Goal: Communication & Community: Ask a question

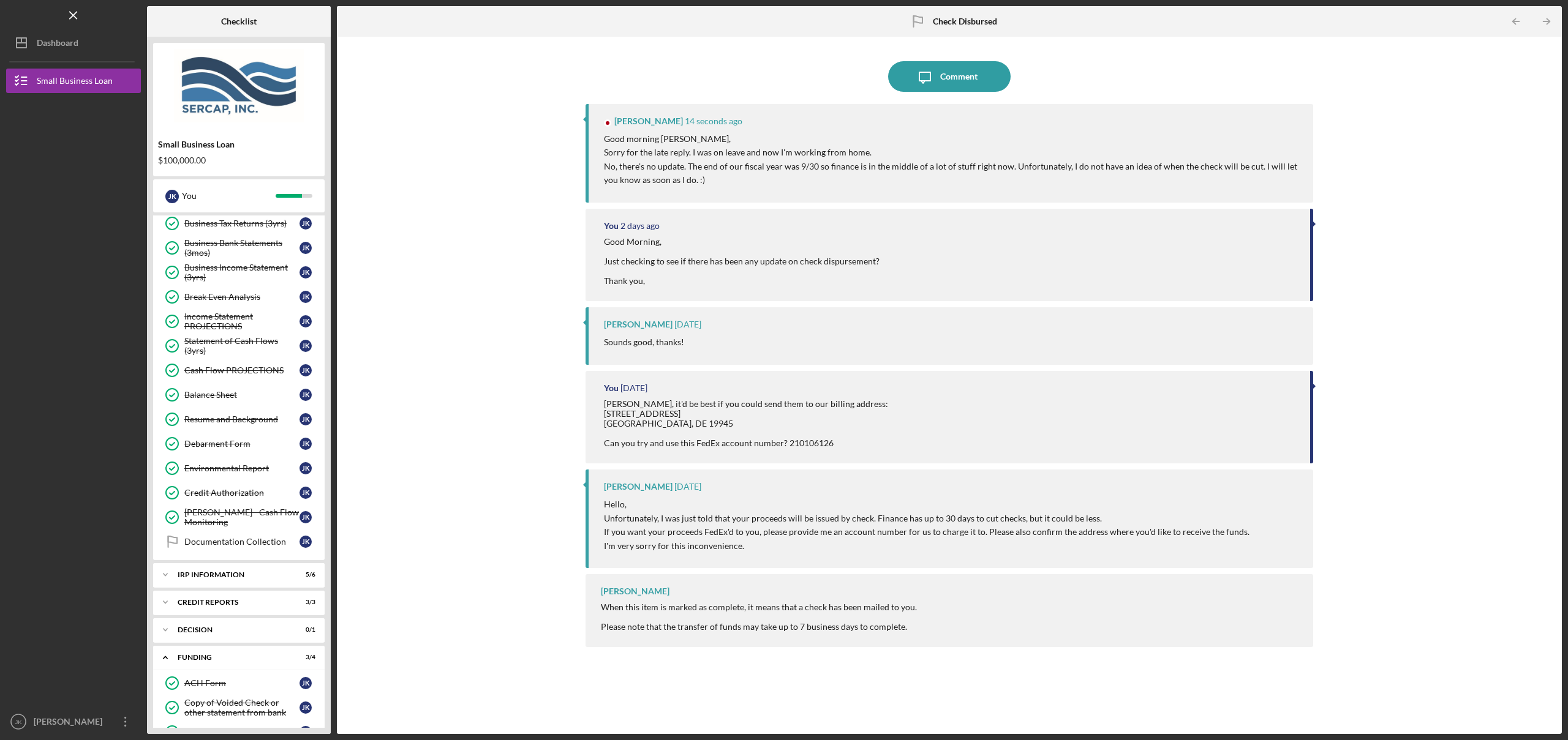
scroll to position [435, 0]
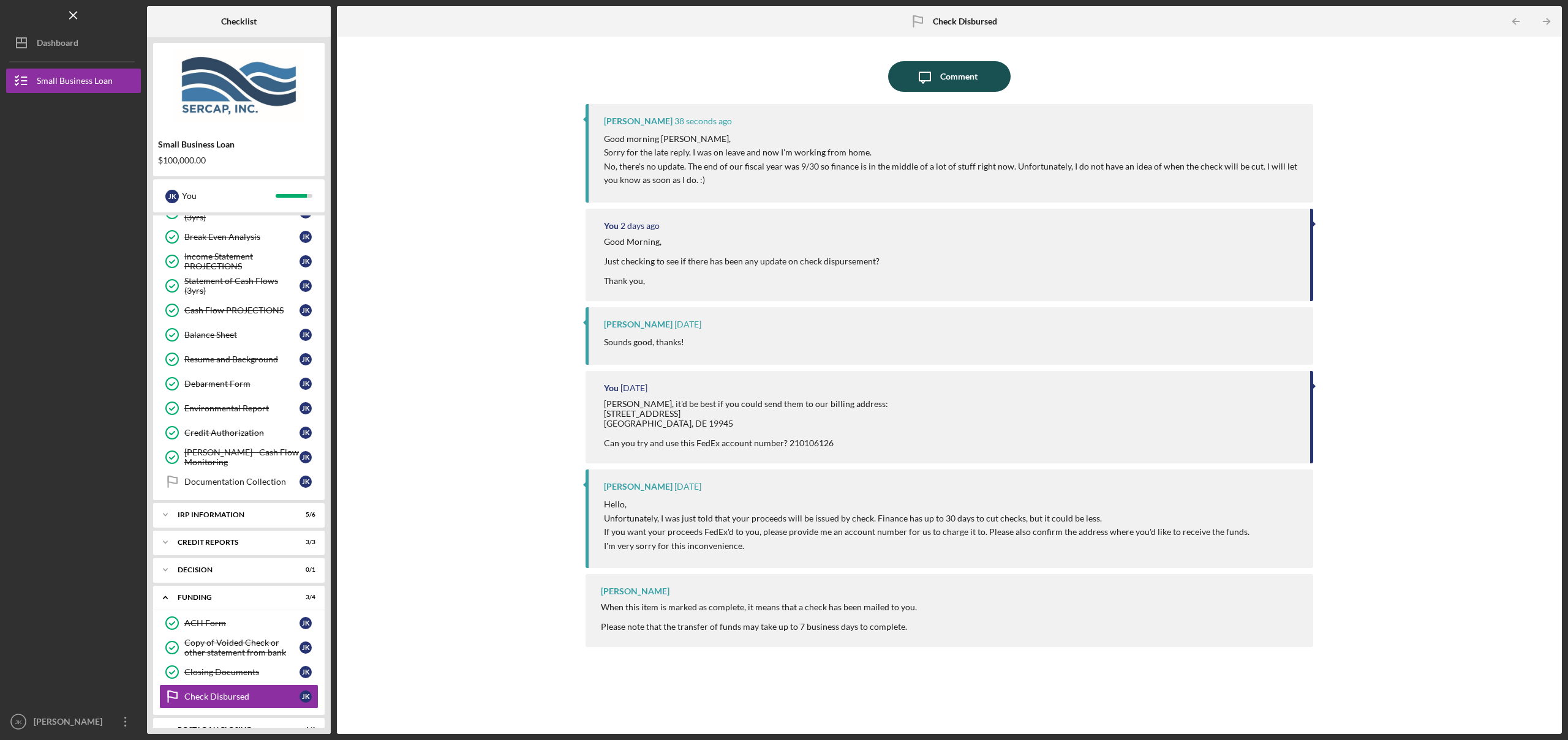
click at [937, 75] on icon "Icon/Message" at bounding box center [925, 76] width 31 height 31
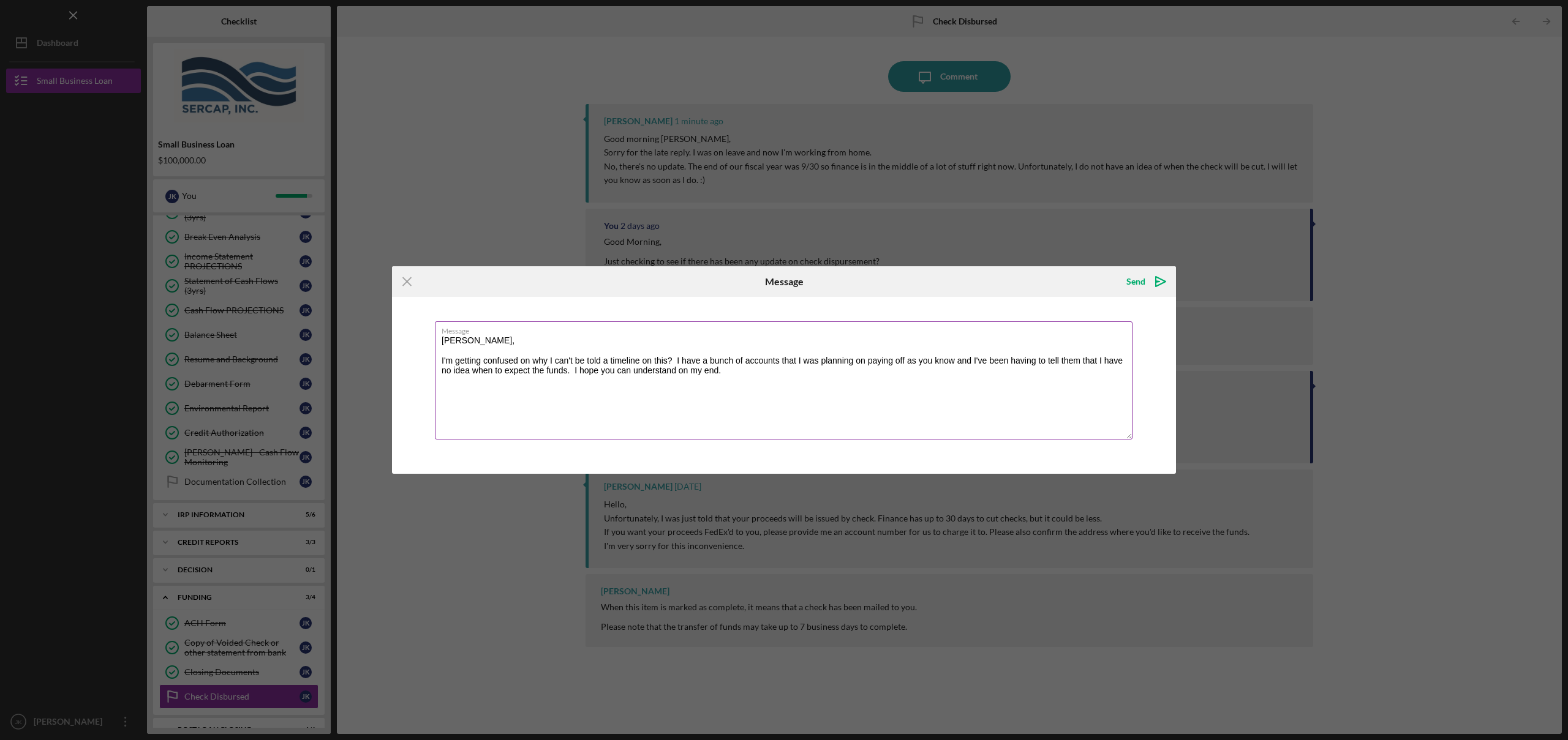
click at [744, 374] on textarea "[PERSON_NAME], I'm getting confused on why I can't be told a timeline on this? …" at bounding box center [783, 380] width 698 height 118
type textarea "[PERSON_NAME], I'm getting confused on why I can't be told a timeline on this? …"
click at [1146, 283] on icon "Icon/icon-invite-send" at bounding box center [1161, 282] width 31 height 31
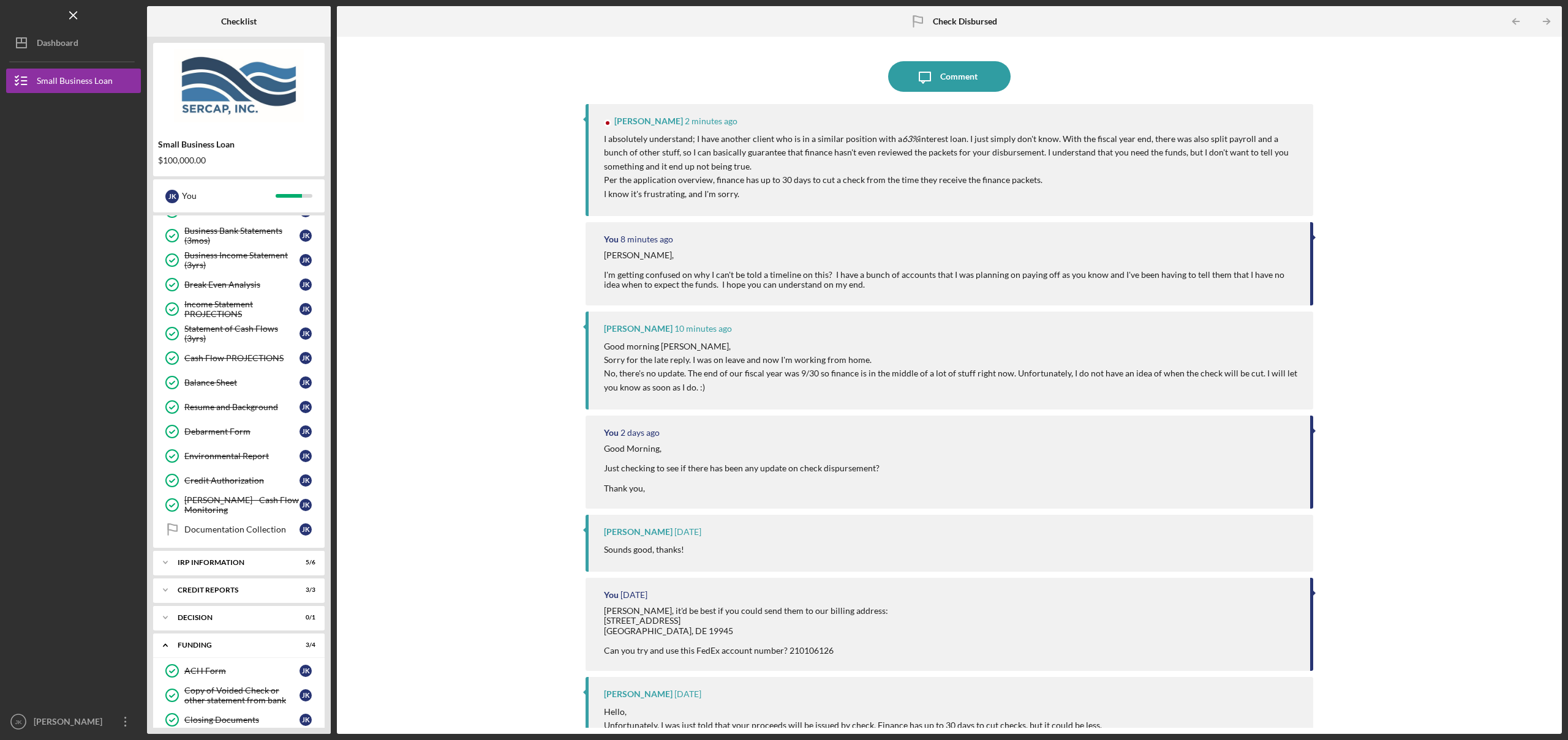
scroll to position [435, 0]
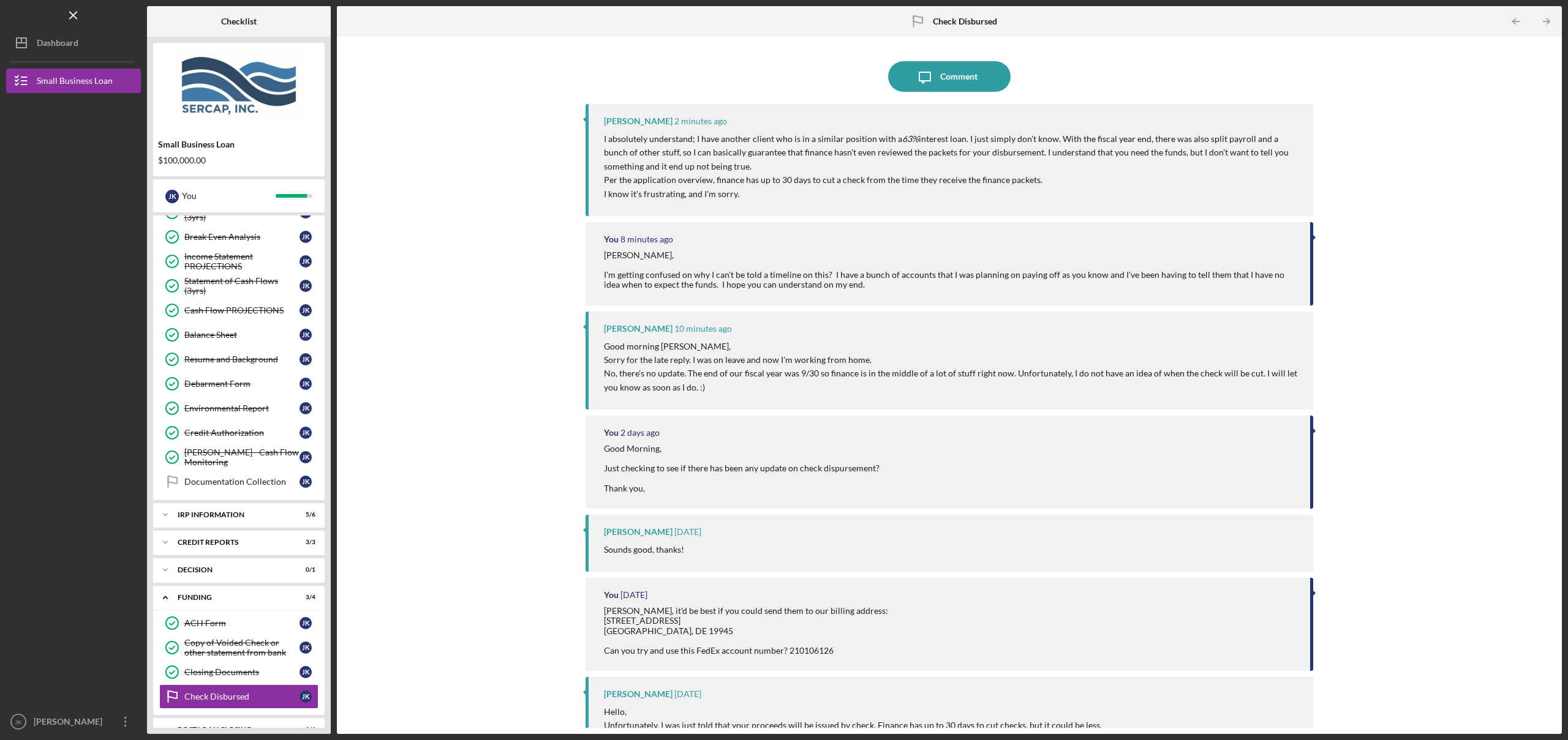
click at [505, 256] on div "Icon/Message Comment [PERSON_NAME] 2 minutes ago I absolutely understand; I hav…" at bounding box center [949, 385] width 1212 height 685
click at [951, 72] on div "Comment" at bounding box center [959, 76] width 38 height 31
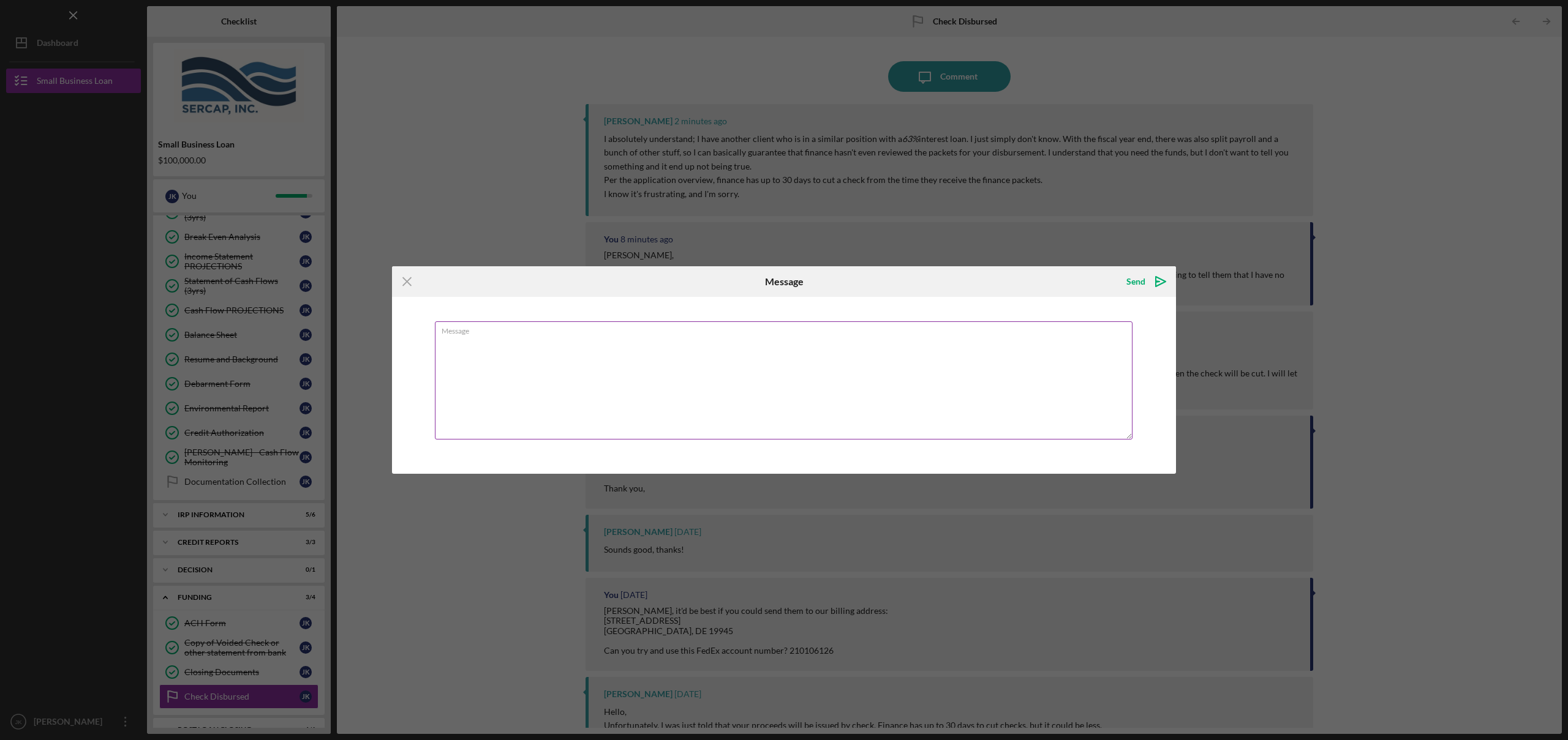
click at [807, 342] on textarea "Message" at bounding box center [783, 380] width 698 height 118
type textarea "When did they receive the finance packets?"
click at [1128, 281] on div "Send" at bounding box center [1136, 281] width 19 height 25
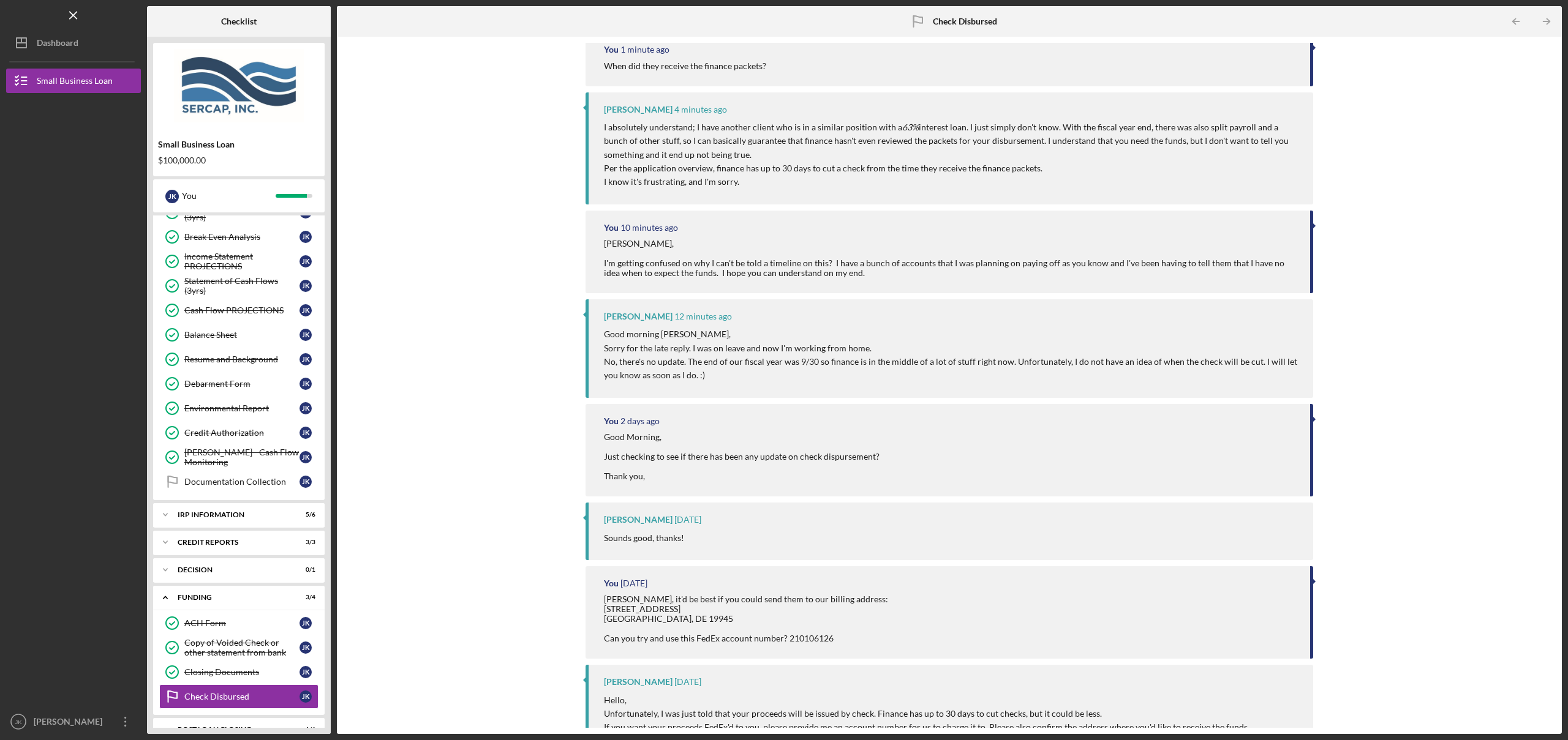
scroll to position [257, 0]
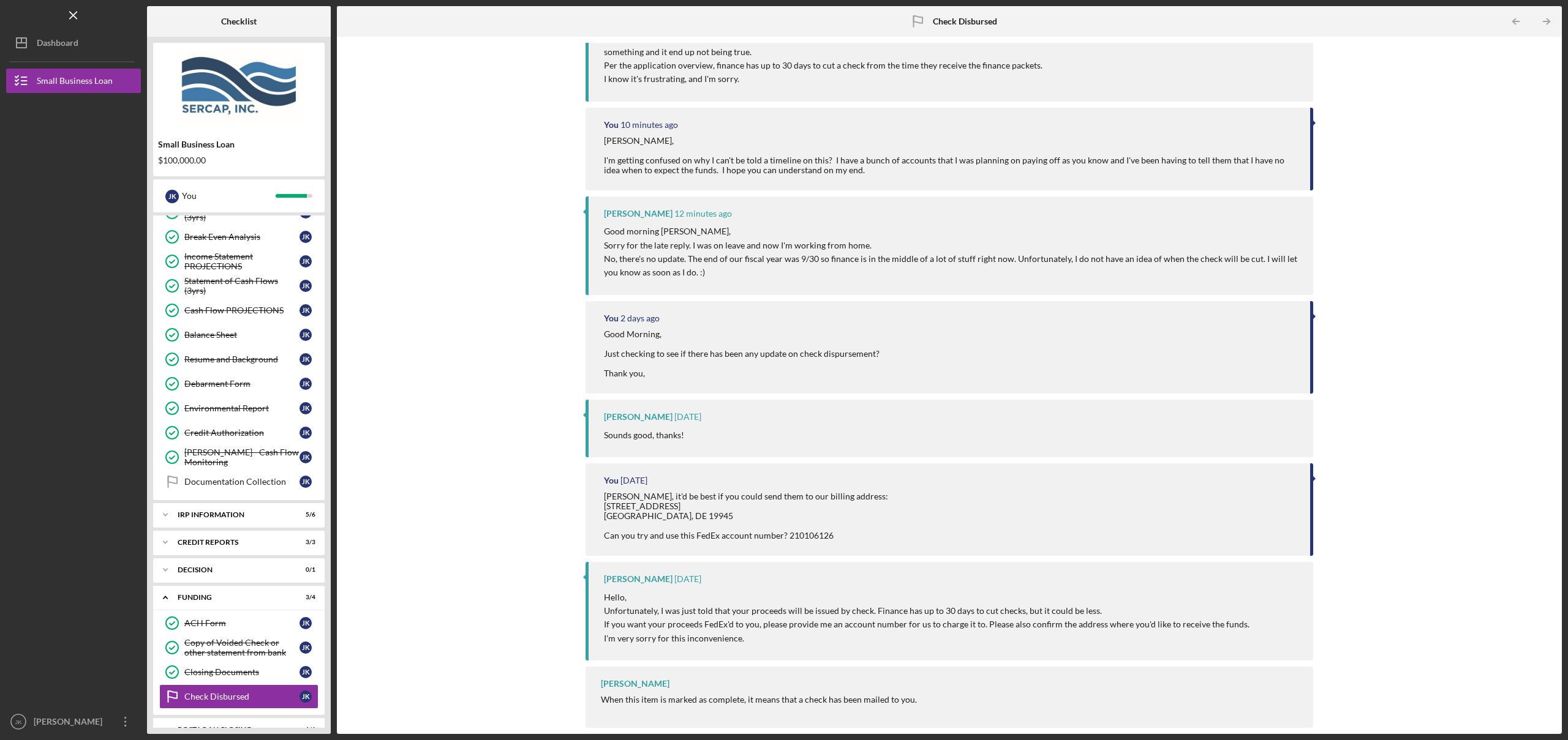
click at [493, 306] on div "Icon/Message Comment Lois Miller 29 seconds ago September 30 You 1 minute ago W…" at bounding box center [949, 385] width 1212 height 685
